Goal: Task Accomplishment & Management: Use online tool/utility

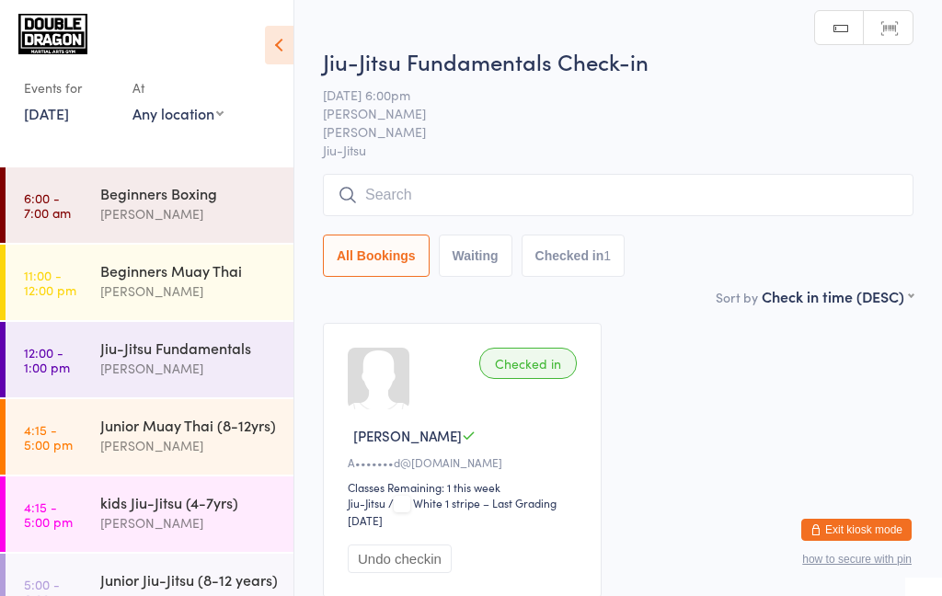
scroll to position [407, 0]
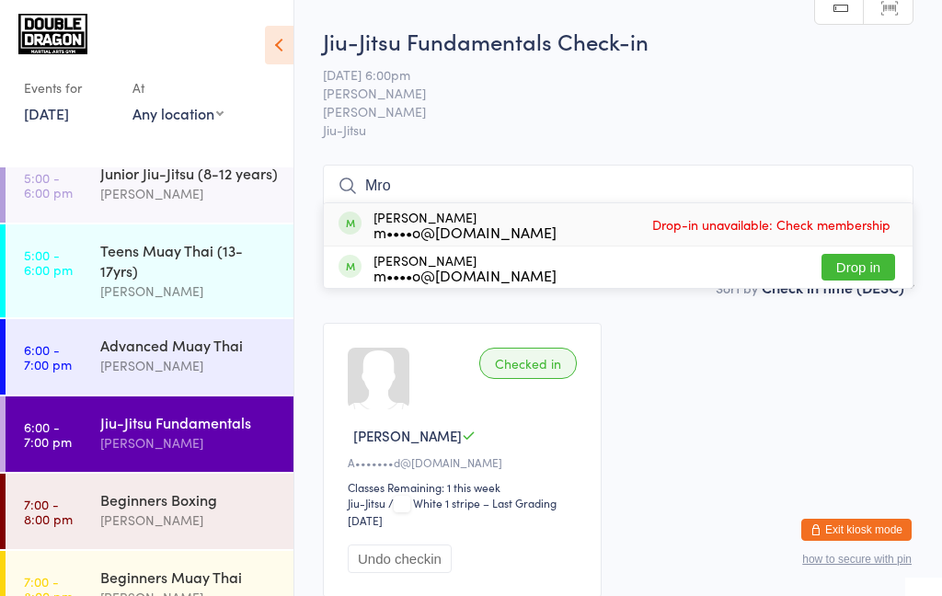
type input "Mro"
click at [872, 272] on button "Drop in" at bounding box center [858, 267] width 74 height 27
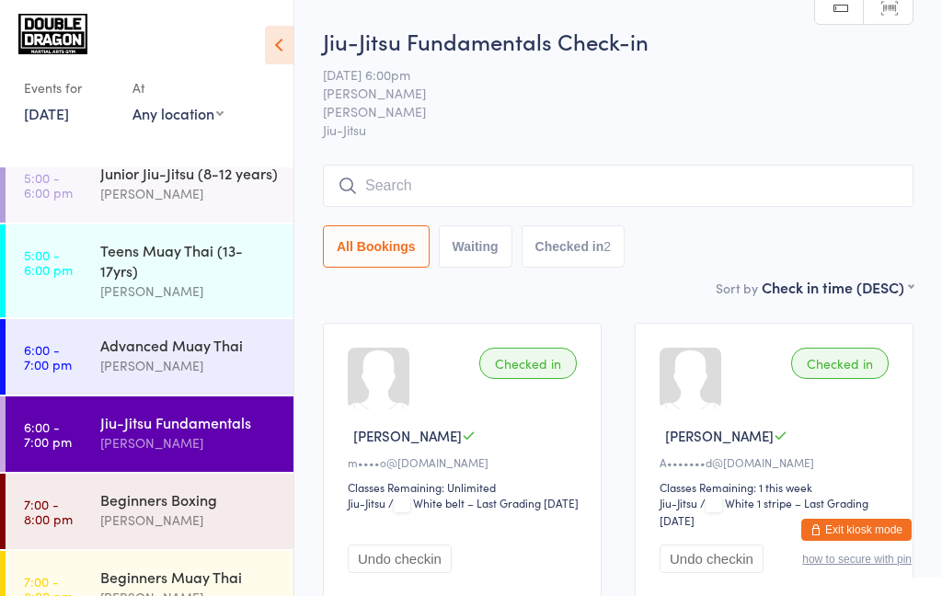
click at [179, 461] on div "Jiu-Jitsu Fundamentals [PERSON_NAME]" at bounding box center [196, 432] width 193 height 73
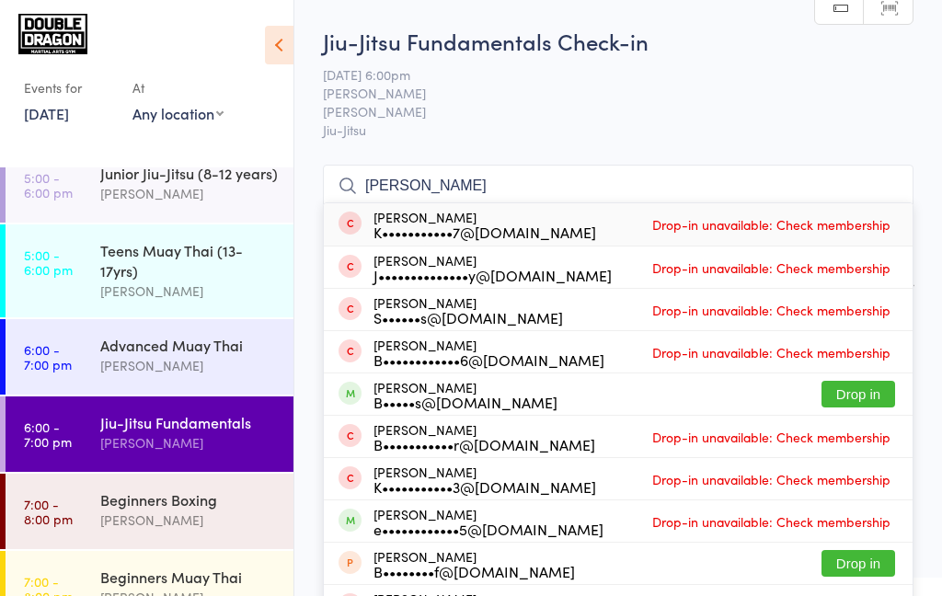
type input "[PERSON_NAME]"
click at [359, 401] on span at bounding box center [349, 393] width 23 height 23
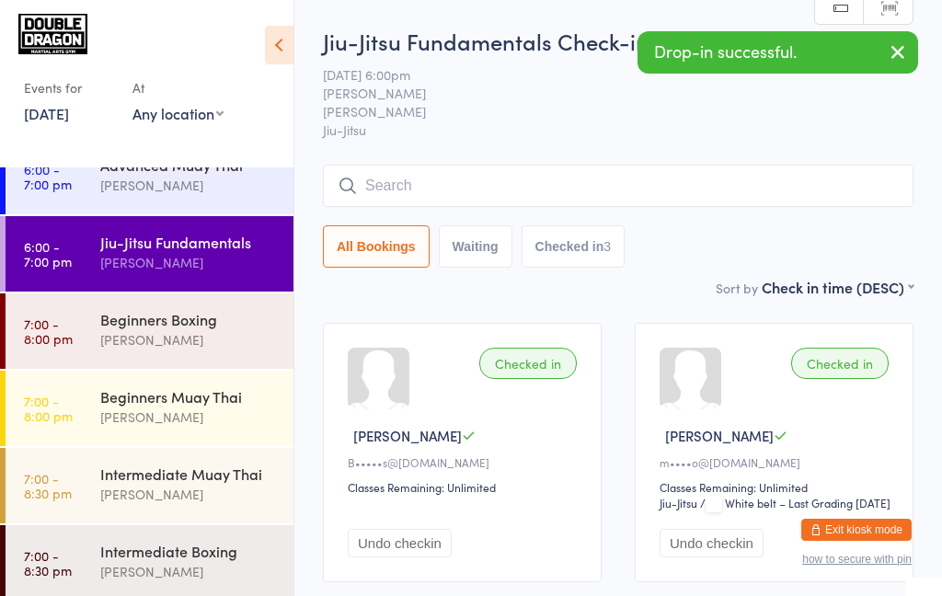
scroll to position [586, 0]
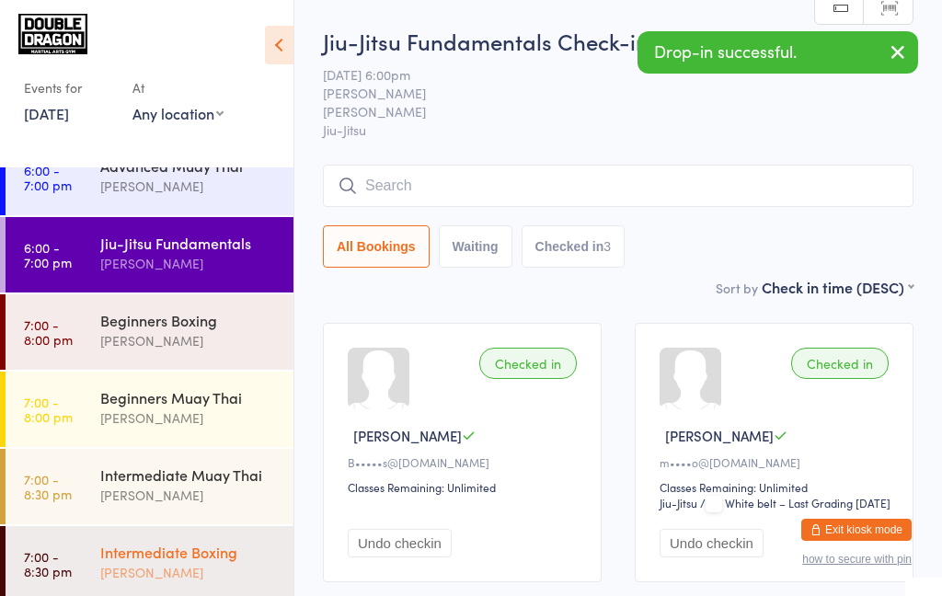
click at [186, 581] on div "[PERSON_NAME]" at bounding box center [189, 572] width 178 height 21
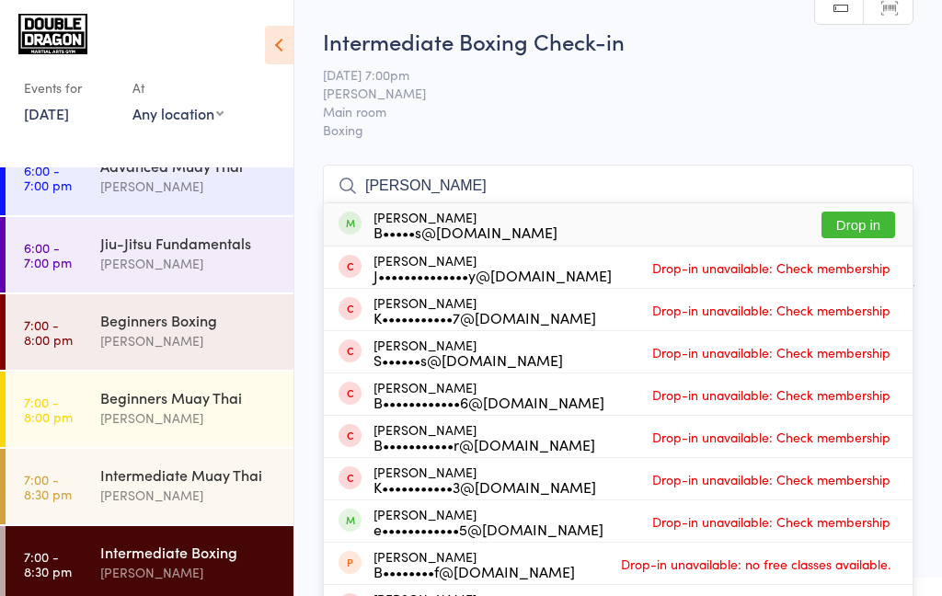
type input "[PERSON_NAME]"
click at [482, 234] on div "B•••••s@[DOMAIN_NAME]" at bounding box center [465, 231] width 184 height 15
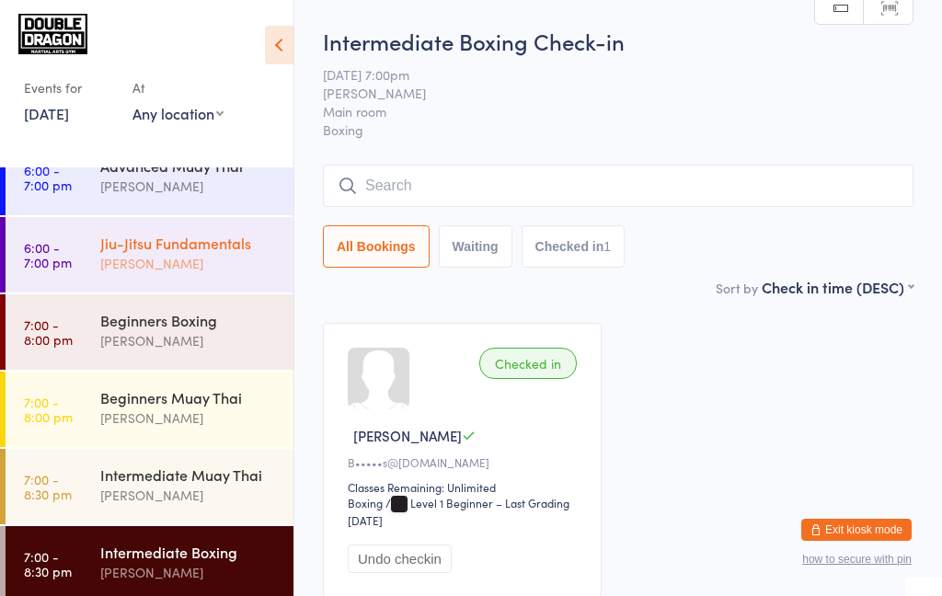
click at [186, 262] on div "[PERSON_NAME]" at bounding box center [189, 263] width 178 height 21
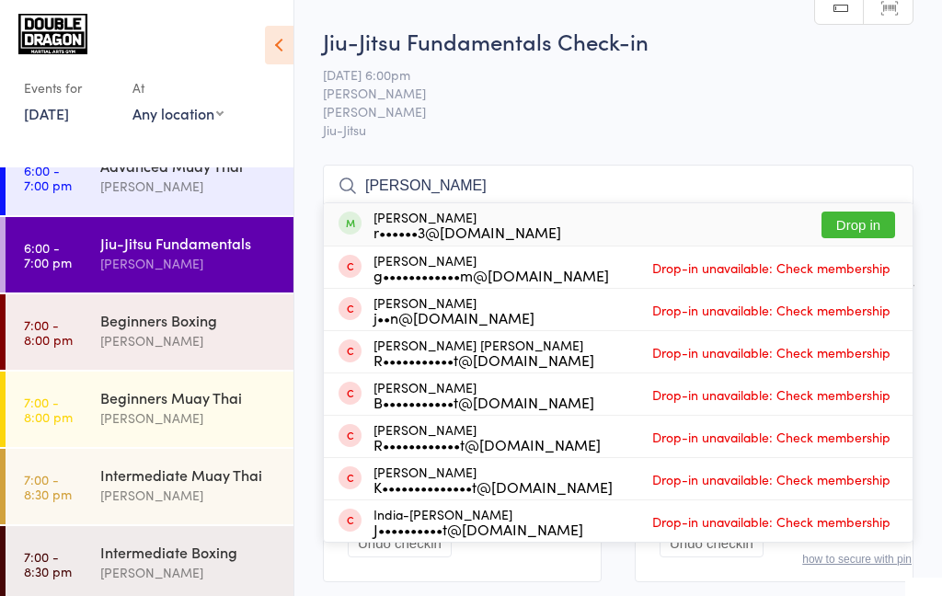
type input "[PERSON_NAME]"
click at [857, 232] on button "Drop in" at bounding box center [858, 225] width 74 height 27
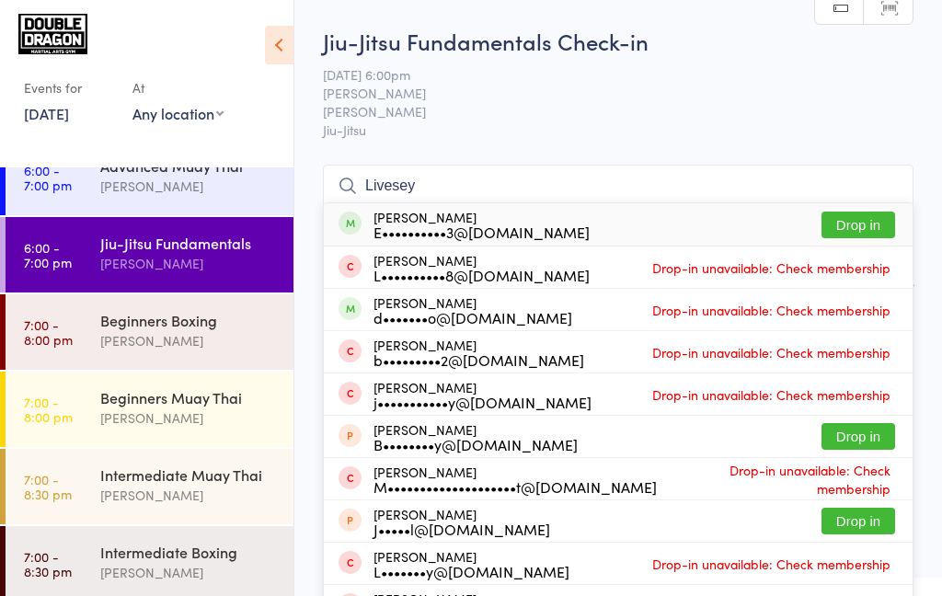
type input "Livesey"
click at [838, 228] on button "Drop in" at bounding box center [858, 225] width 74 height 27
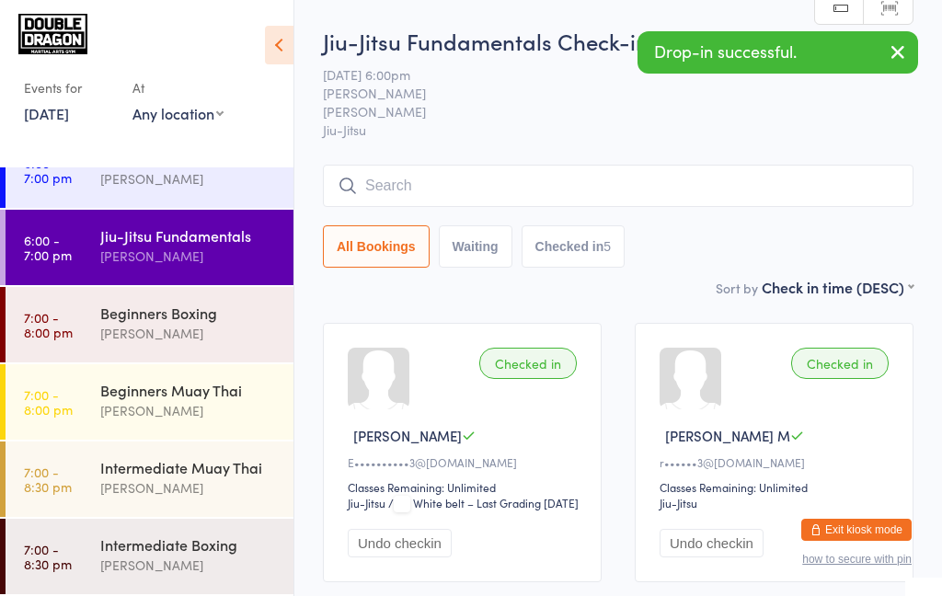
scroll to position [590, 0]
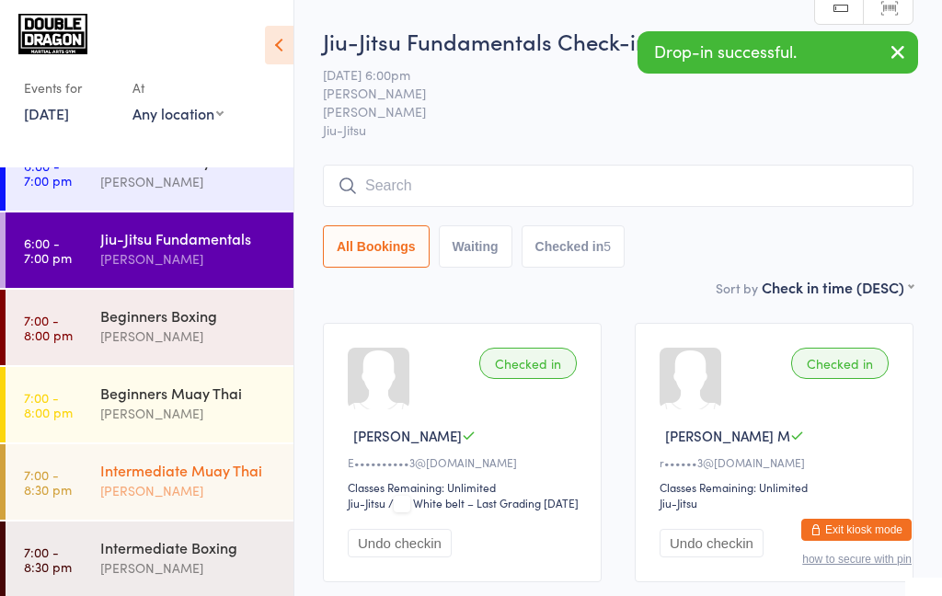
click at [222, 494] on div "[PERSON_NAME]" at bounding box center [189, 490] width 178 height 21
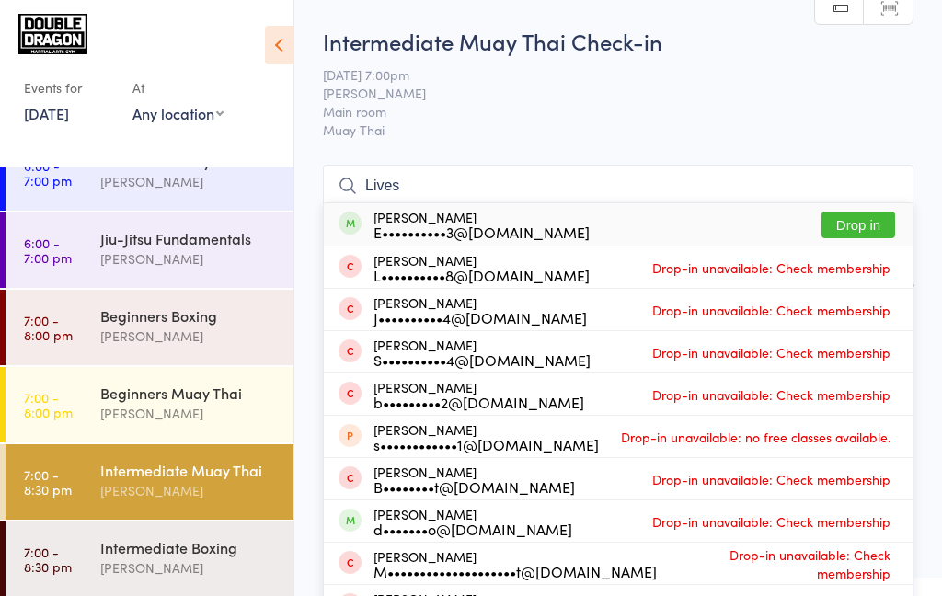
type input "Lives"
click at [865, 232] on button "Drop in" at bounding box center [858, 225] width 74 height 27
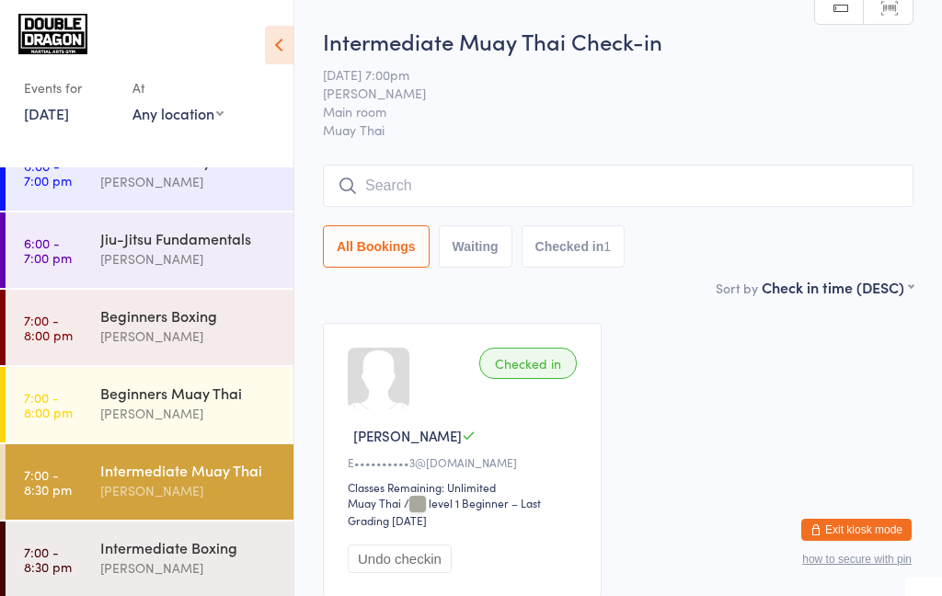
scroll to position [594, 0]
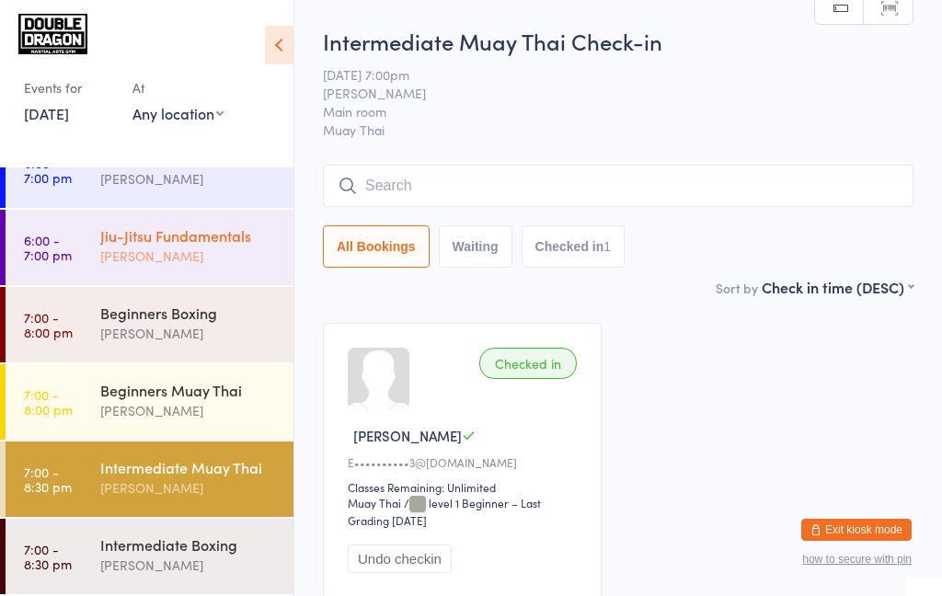
click at [208, 258] on div "[PERSON_NAME]" at bounding box center [189, 256] width 178 height 21
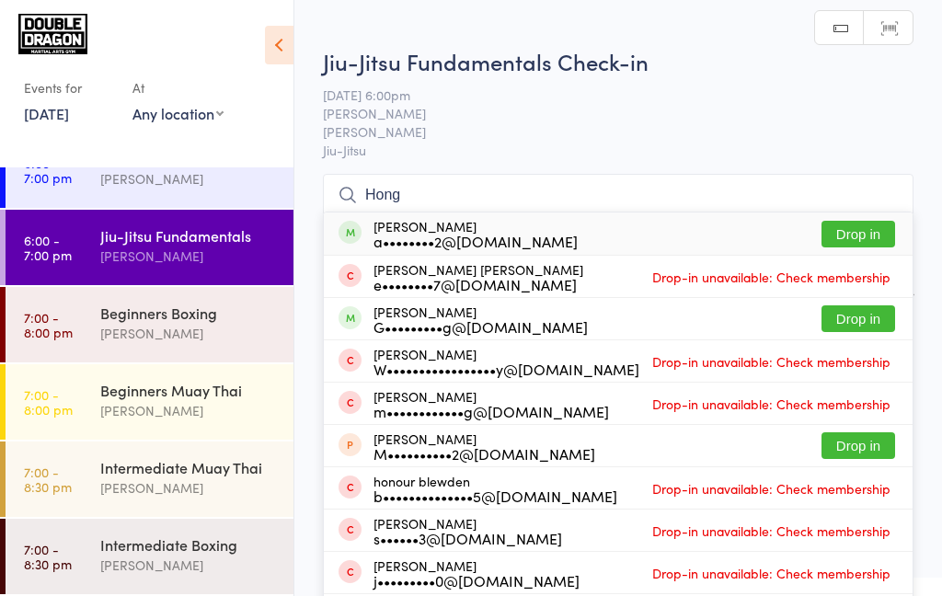
type input "Hong"
click at [858, 239] on button "Drop in" at bounding box center [858, 234] width 74 height 27
